Goal: Task Accomplishment & Management: Use online tool/utility

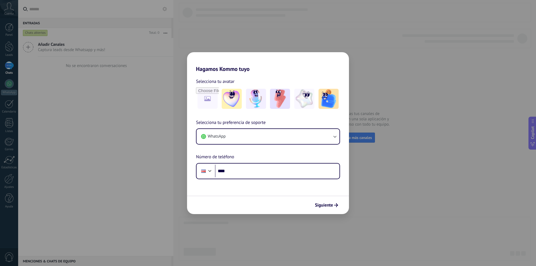
drag, startPoint x: 353, startPoint y: 114, endPoint x: 186, endPoint y: 73, distance: 171.6
click at [186, 73] on div "Hagamos Kommo tuyo Selecciona tu avatar Selecciona tu preferencia de soporte Wh…" at bounding box center [268, 133] width 536 height 266
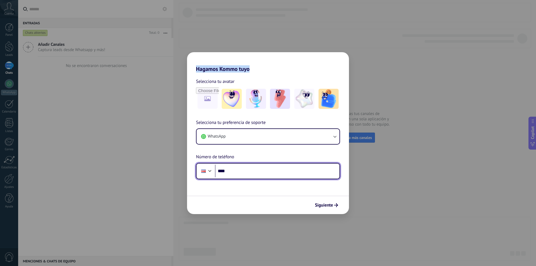
click at [236, 169] on input "****" at bounding box center [277, 171] width 124 height 13
drag, startPoint x: 236, startPoint y: 169, endPoint x: 259, endPoint y: 202, distance: 40.3
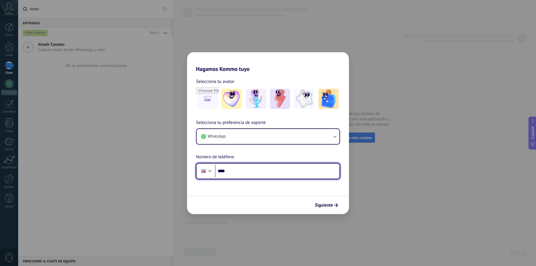
click at [259, 202] on form "Selecciona tu avatar Selecciona tu preferencia de soporte WhatsApp Número de te…" at bounding box center [268, 143] width 162 height 142
click at [234, 173] on input "****" at bounding box center [277, 171] width 124 height 13
type input "**********"
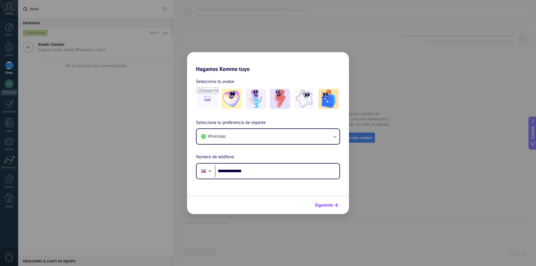
click at [325, 203] on span "Siguiente" at bounding box center [324, 205] width 18 height 4
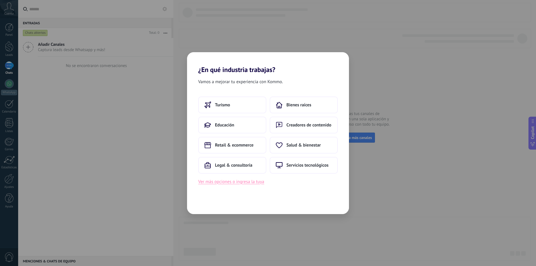
click at [254, 181] on button "Ver más opciones o ingresa la tuya" at bounding box center [231, 181] width 66 height 7
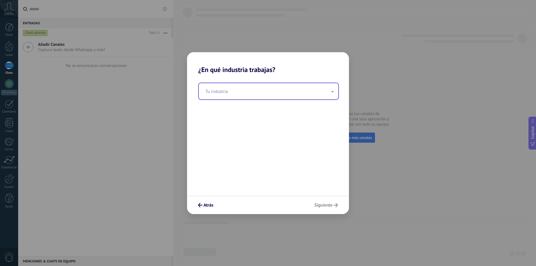
click at [332, 94] on span at bounding box center [332, 90] width 3 height 5
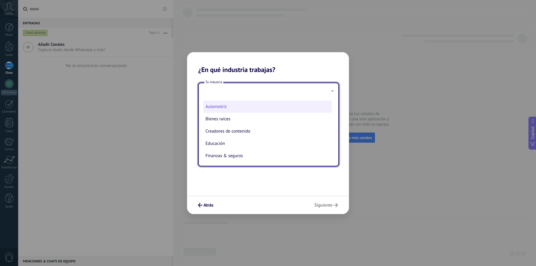
click at [248, 105] on li "Automotriz" at bounding box center [267, 106] width 128 height 12
type input "**********"
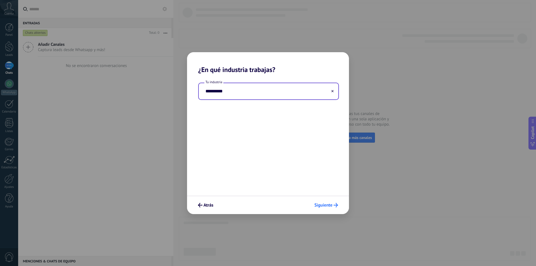
click at [325, 204] on span "Siguiente" at bounding box center [323, 205] width 18 height 4
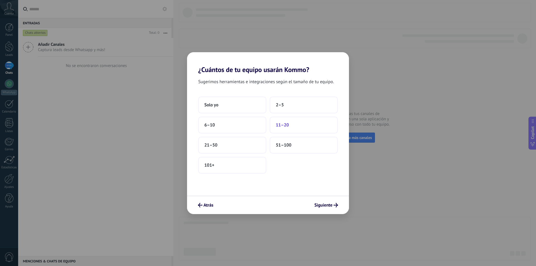
click at [290, 126] on button "11–20" at bounding box center [304, 125] width 68 height 17
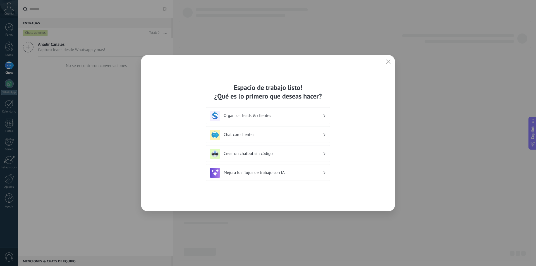
click at [264, 155] on h3 "Crear un chatbot sin código" at bounding box center [273, 153] width 99 height 5
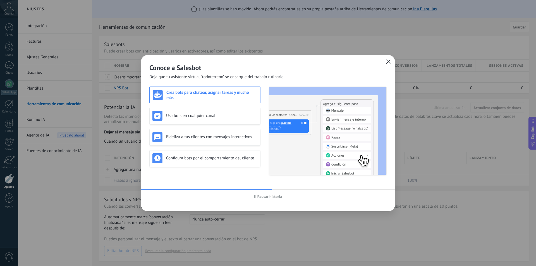
click at [389, 61] on icon "button" at bounding box center [388, 61] width 4 height 4
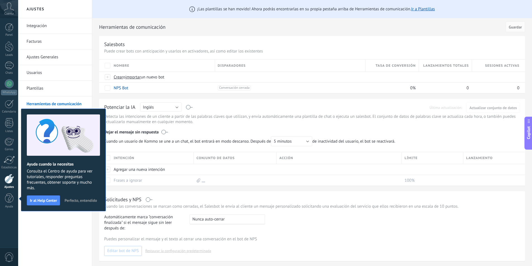
click at [80, 198] on span "Perfecto, entendido" at bounding box center [80, 200] width 32 height 4
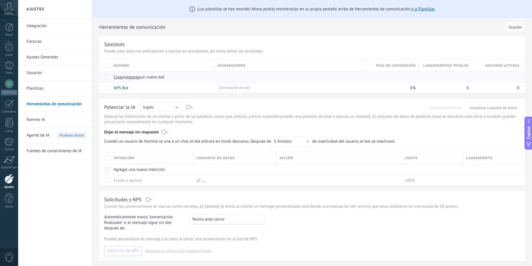
click at [119, 78] on span "Crear" at bounding box center [118, 77] width 9 height 5
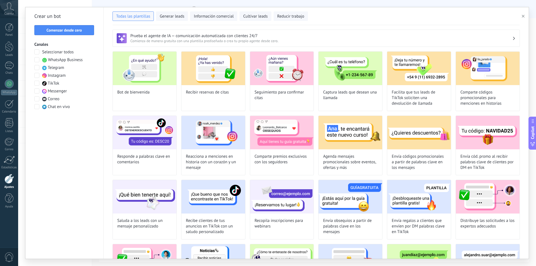
click at [37, 52] on span at bounding box center [36, 51] width 5 height 5
click at [132, 65] on img at bounding box center [145, 68] width 64 height 33
type input "**********"
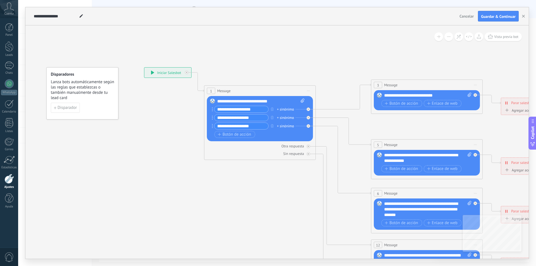
click at [267, 122] on div "**********" at bounding box center [259, 118] width 90 height 25
click at [67, 107] on span "Disparador" at bounding box center [66, 108] width 19 height 4
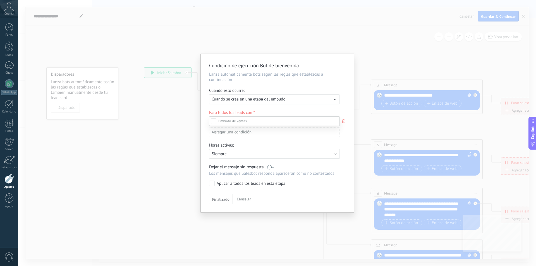
click at [324, 100] on div at bounding box center [277, 133] width 518 height 266
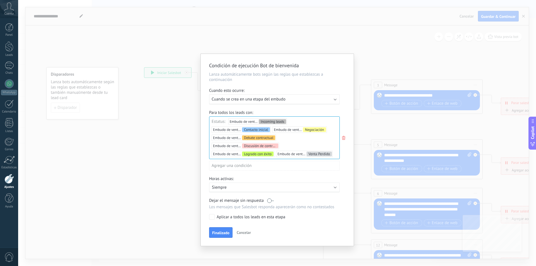
click at [337, 99] on div "Ejecutar: Cuando se crea en una etapa del embudo" at bounding box center [274, 99] width 131 height 10
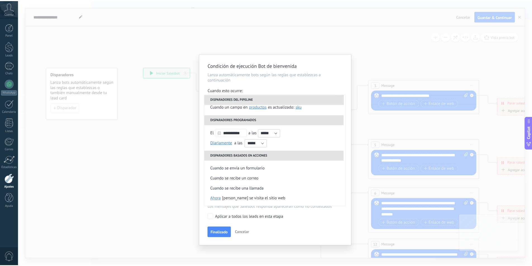
scroll to position [56, 0]
click at [227, 231] on span "Finalizado" at bounding box center [220, 233] width 17 height 4
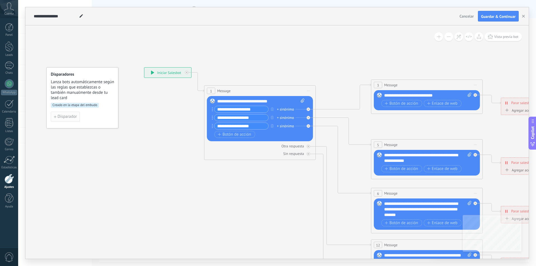
click at [74, 118] on span "Disparador" at bounding box center [66, 117] width 19 height 4
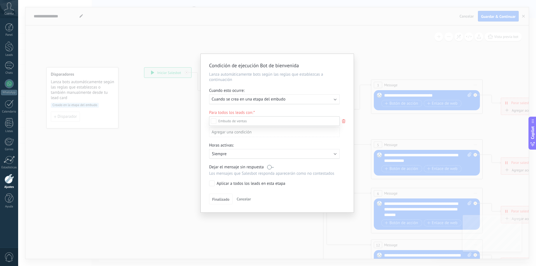
click at [353, 21] on div at bounding box center [277, 133] width 518 height 266
click at [174, 113] on div "Condición de ejecución Bot de bienvenida Lanza automáticamente bots según las r…" at bounding box center [277, 133] width 518 height 266
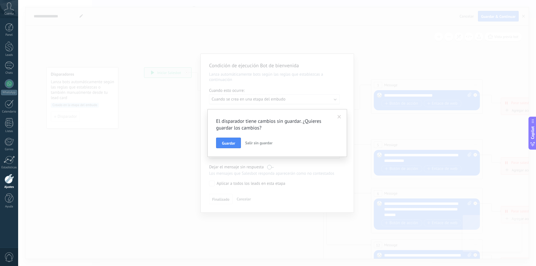
click at [252, 141] on span "Salir sin guardar" at bounding box center [258, 142] width 27 height 5
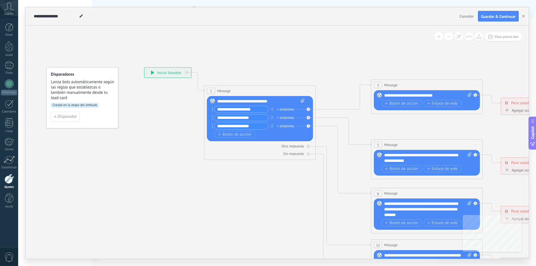
click at [157, 71] on div "**********" at bounding box center [167, 73] width 47 height 10
click at [235, 91] on div "1 Message ******* (a): Todos los contactos - canales seleccionados Todos los co…" at bounding box center [259, 91] width 111 height 10
click at [264, 136] on div "Botón de acción Enlace de web" at bounding box center [259, 134] width 90 height 7
click at [246, 134] on span "Botón de acción" at bounding box center [234, 134] width 33 height 4
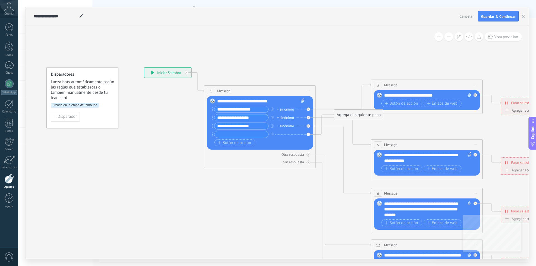
click at [269, 158] on div "Otra respuesta Sin respuesta Error al enviar el mensaje" at bounding box center [260, 157] width 106 height 15
click at [468, 17] on span "Cancelar" at bounding box center [466, 16] width 14 height 5
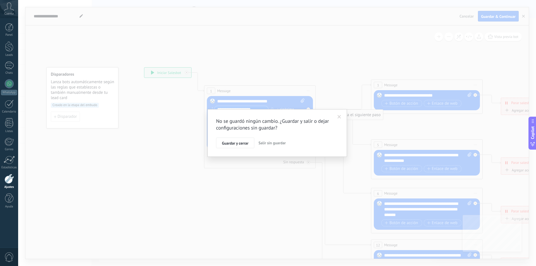
click at [272, 143] on span "Salir sin guardar" at bounding box center [271, 142] width 27 height 5
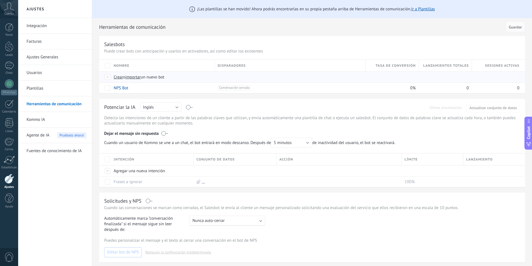
click at [119, 78] on span "Crear" at bounding box center [118, 77] width 9 height 5
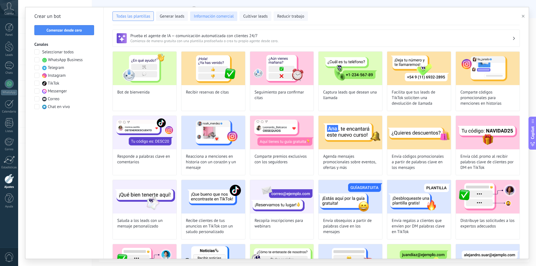
click at [204, 14] on span "Información comercial" at bounding box center [214, 17] width 40 height 6
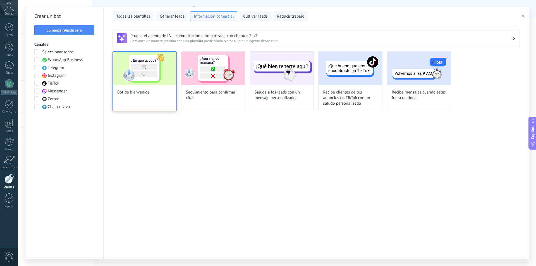
click at [156, 73] on img at bounding box center [145, 68] width 64 height 33
type input "**********"
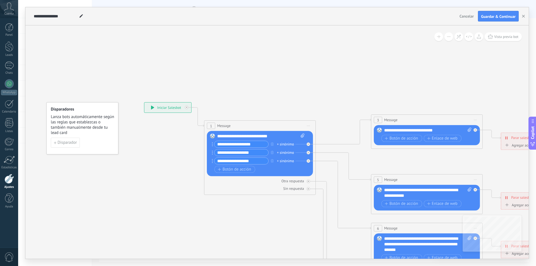
click at [463, 17] on span "Cancelar" at bounding box center [466, 16] width 14 height 5
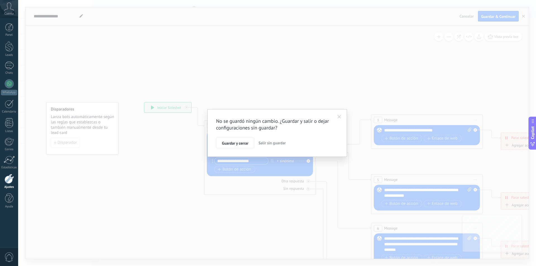
click at [277, 143] on span "Salir sin guardar" at bounding box center [271, 142] width 27 height 5
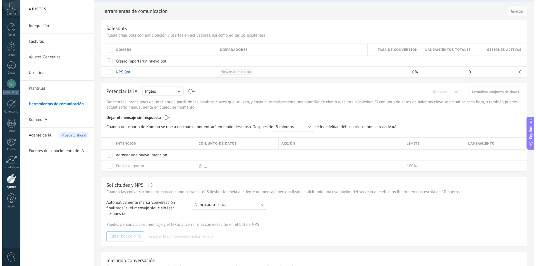
scroll to position [0, 0]
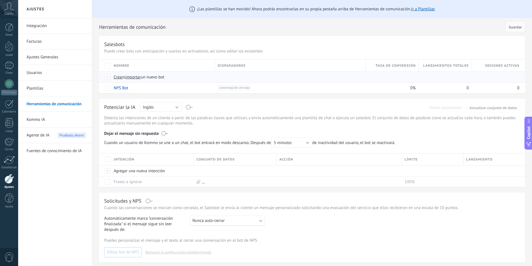
click at [107, 78] on div at bounding box center [108, 77] width 6 height 5
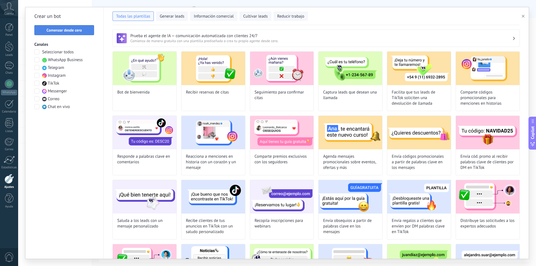
click at [76, 33] on button "Comenzar desde cero" at bounding box center [64, 30] width 60 height 10
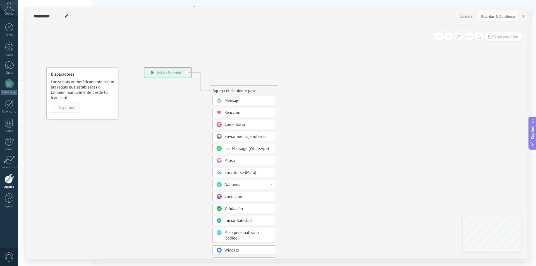
click at [71, 106] on span "Disparador" at bounding box center [66, 108] width 19 height 4
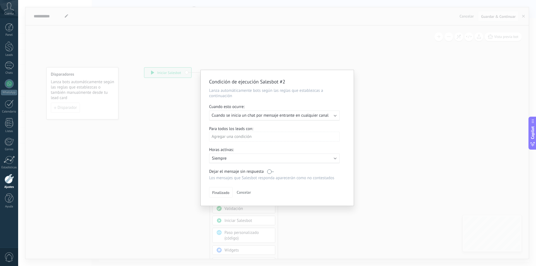
click at [11, 13] on span "Cuenta" at bounding box center [8, 14] width 9 height 4
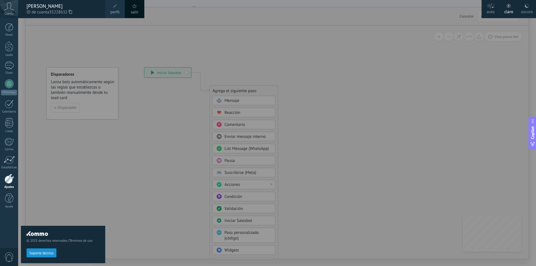
click at [262, 58] on div at bounding box center [286, 133] width 536 height 266
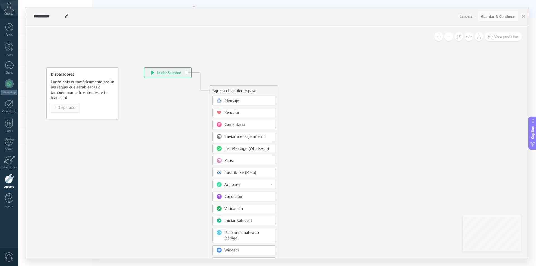
click at [74, 108] on span "Disparador" at bounding box center [66, 108] width 19 height 4
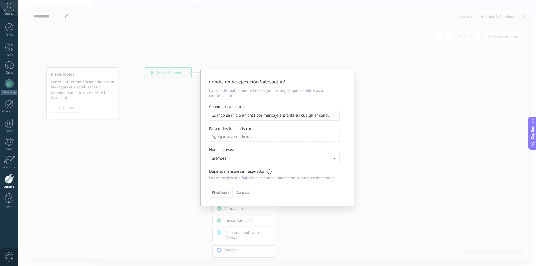
click at [333, 117] on div "Ejecutar: Cuando se inicia un chat por mensaje entrante en cualquier canal" at bounding box center [274, 116] width 131 height 10
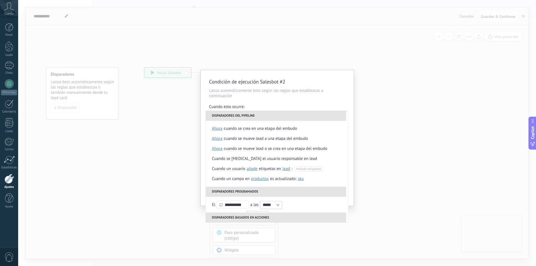
click at [431, 107] on div "Condición de ejecución Salesbot #2 Lanza automáticamente bots según las reglas …" at bounding box center [277, 133] width 518 height 266
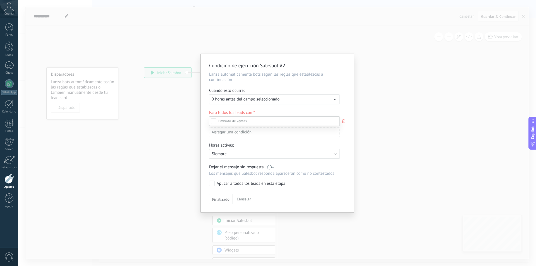
click at [344, 120] on div at bounding box center [277, 133] width 518 height 266
click at [389, 98] on div "Condición de ejecución Salesbot #2 Lanza automáticamente bots según las reglas …" at bounding box center [277, 133] width 518 height 266
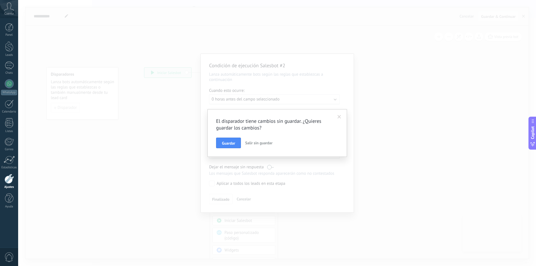
click at [389, 98] on div "El disparador tiene cambios sin guardar. ¿Quieres guardar los cambios? Guardar …" at bounding box center [277, 133] width 518 height 266
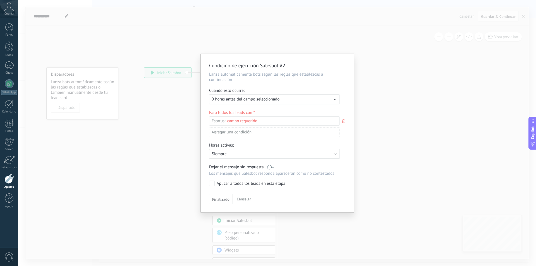
click at [389, 98] on div "Condición de ejecución Salesbot #2 Lanza automáticamente bots según las reglas …" at bounding box center [277, 133] width 518 height 266
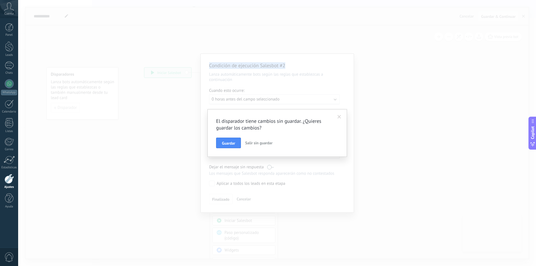
click at [251, 143] on span "Salir sin guardar" at bounding box center [258, 142] width 27 height 5
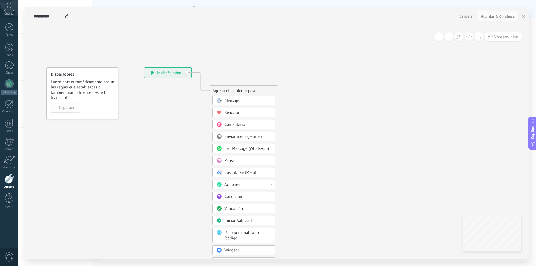
click at [71, 106] on span "Disparador" at bounding box center [66, 108] width 19 height 4
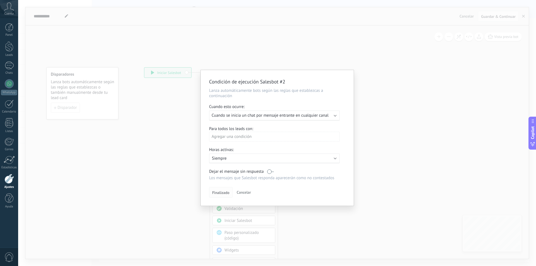
click at [224, 193] on span "Finalizado" at bounding box center [220, 193] width 17 height 4
click at [339, 158] on div "Activo: Siempre" at bounding box center [274, 159] width 131 height 10
click at [339, 158] on li "Siempre" at bounding box center [282, 158] width 153 height 10
click at [228, 193] on span "Finalizado" at bounding box center [220, 193] width 17 height 4
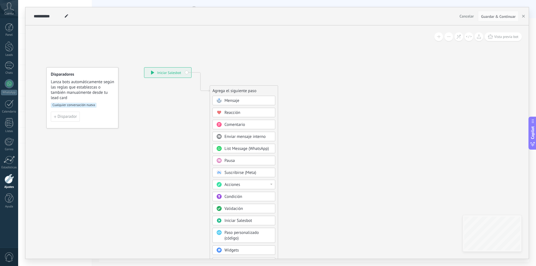
click at [178, 75] on div "**********" at bounding box center [167, 73] width 47 height 10
click at [238, 102] on span "Mensaje" at bounding box center [231, 100] width 15 height 5
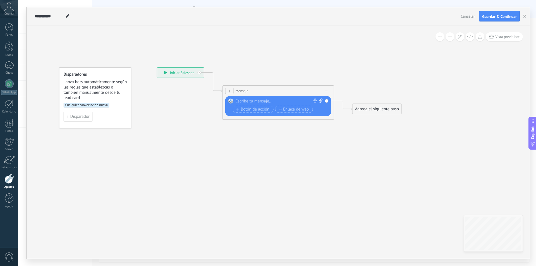
click at [11, 8] on icon at bounding box center [9, 7] width 10 height 8
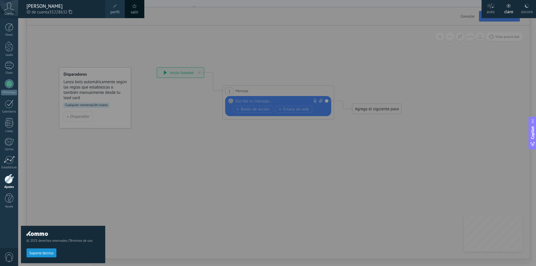
click at [115, 6] on span at bounding box center [115, 6] width 4 height 4
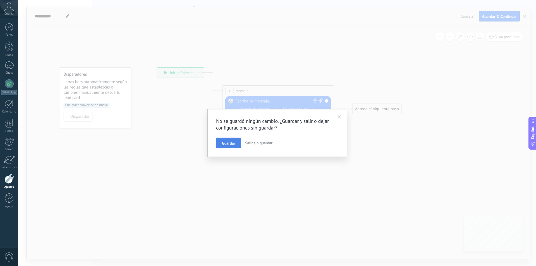
click at [226, 143] on span "Guardar" at bounding box center [228, 143] width 13 height 4
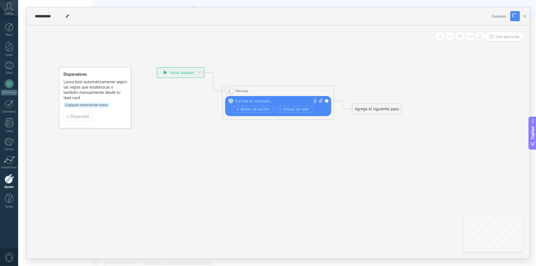
click at [11, 13] on span "Cuenta" at bounding box center [8, 14] width 9 height 4
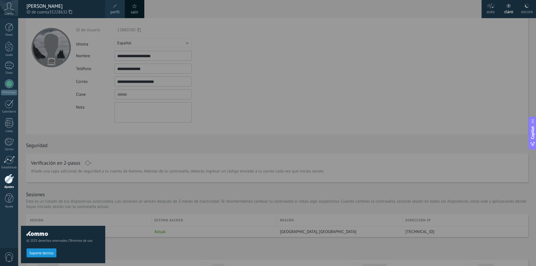
click at [248, 122] on div at bounding box center [286, 133] width 536 height 266
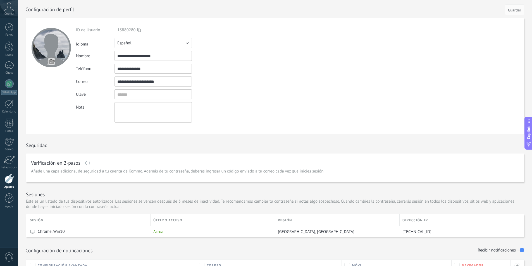
drag, startPoint x: 168, startPoint y: 82, endPoint x: 110, endPoint y: 82, distance: 58.1
click at [110, 82] on div "**********" at bounding box center [166, 81] width 180 height 10
paste input "*******"
type input "**********"
drag, startPoint x: 135, startPoint y: 95, endPoint x: 105, endPoint y: 93, distance: 29.7
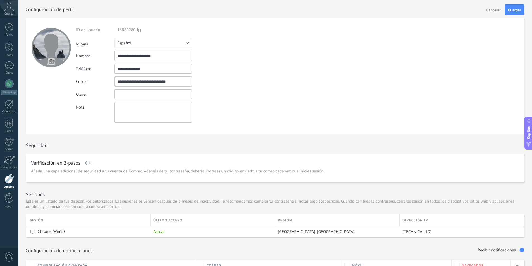
click at [105, 93] on div "Clave" at bounding box center [166, 94] width 180 height 10
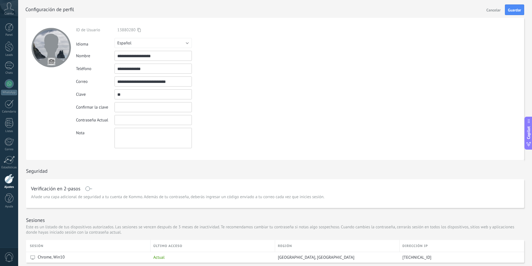
type input "*"
type input "********"
click at [126, 107] on input "textbox" at bounding box center [152, 107] width 77 height 10
drag, startPoint x: 133, startPoint y: 92, endPoint x: 105, endPoint y: 92, distance: 27.4
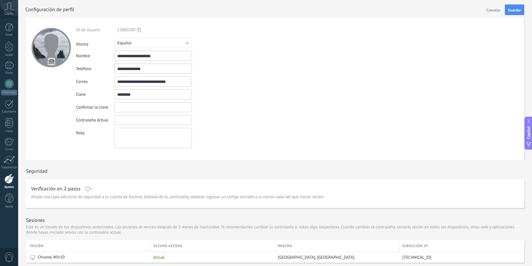
click at [105, 92] on div "Clave Las contraseñas deben tener al menos 8 caracteres e incluir al menos 1 de…" at bounding box center [278, 94] width 405 height 10
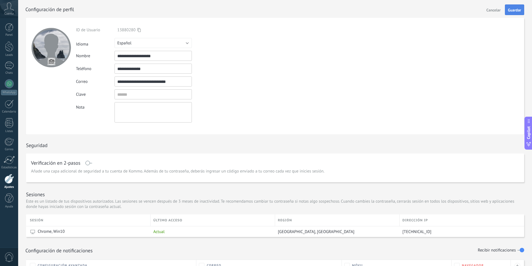
click at [517, 10] on span "Guardar" at bounding box center [514, 10] width 13 height 4
click at [10, 82] on div at bounding box center [9, 83] width 9 height 9
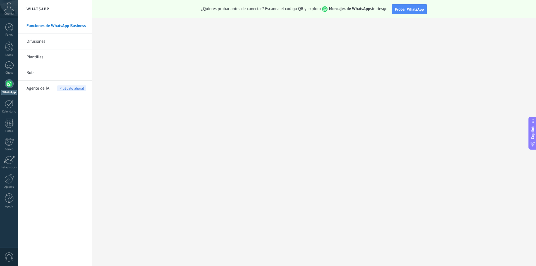
click at [40, 73] on link "Bots" at bounding box center [57, 73] width 60 height 16
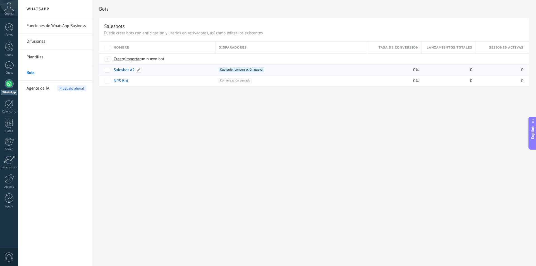
click at [135, 69] on div "Salesbot #2" at bounding box center [162, 69] width 102 height 11
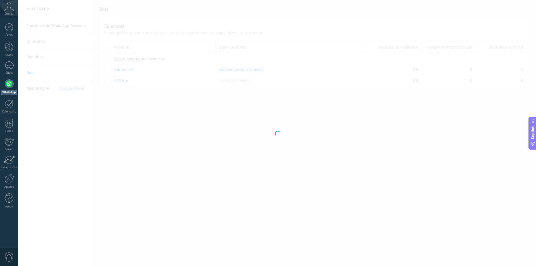
type input "**********"
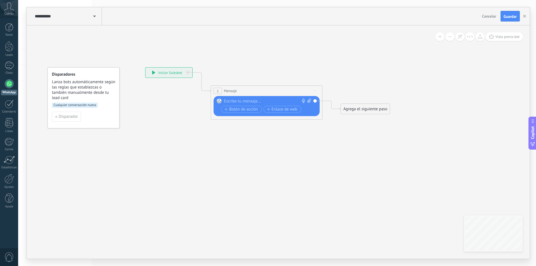
click at [93, 18] on span at bounding box center [94, 15] width 3 height 5
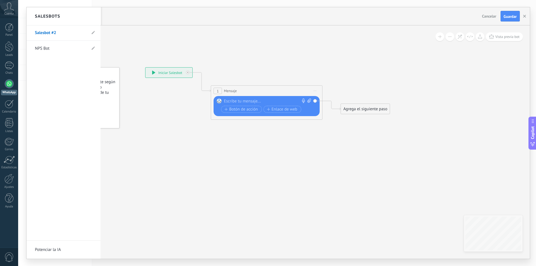
click at [95, 32] on li "Salesbot #2" at bounding box center [64, 32] width 74 height 15
click at [94, 32] on use at bounding box center [93, 32] width 3 height 3
click at [69, 31] on input "**********" at bounding box center [55, 33] width 40 height 9
type input "*"
type input "**********"
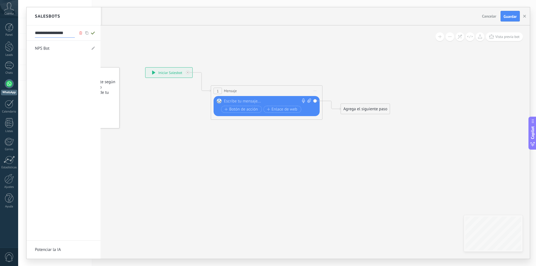
click at [93, 33] on icon at bounding box center [93, 32] width 6 height 3
type input "**********"
click at [245, 155] on div at bounding box center [278, 132] width 503 height 251
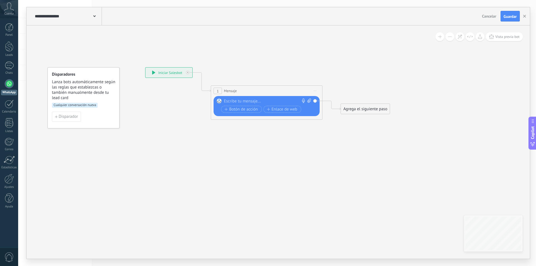
click at [239, 90] on div "1 Mensaje ******* (a): Todos los contactos - canales seleccionados Todos los co…" at bounding box center [266, 91] width 111 height 10
click at [247, 100] on div at bounding box center [265, 102] width 83 height 6
